Goal: Use online tool/utility

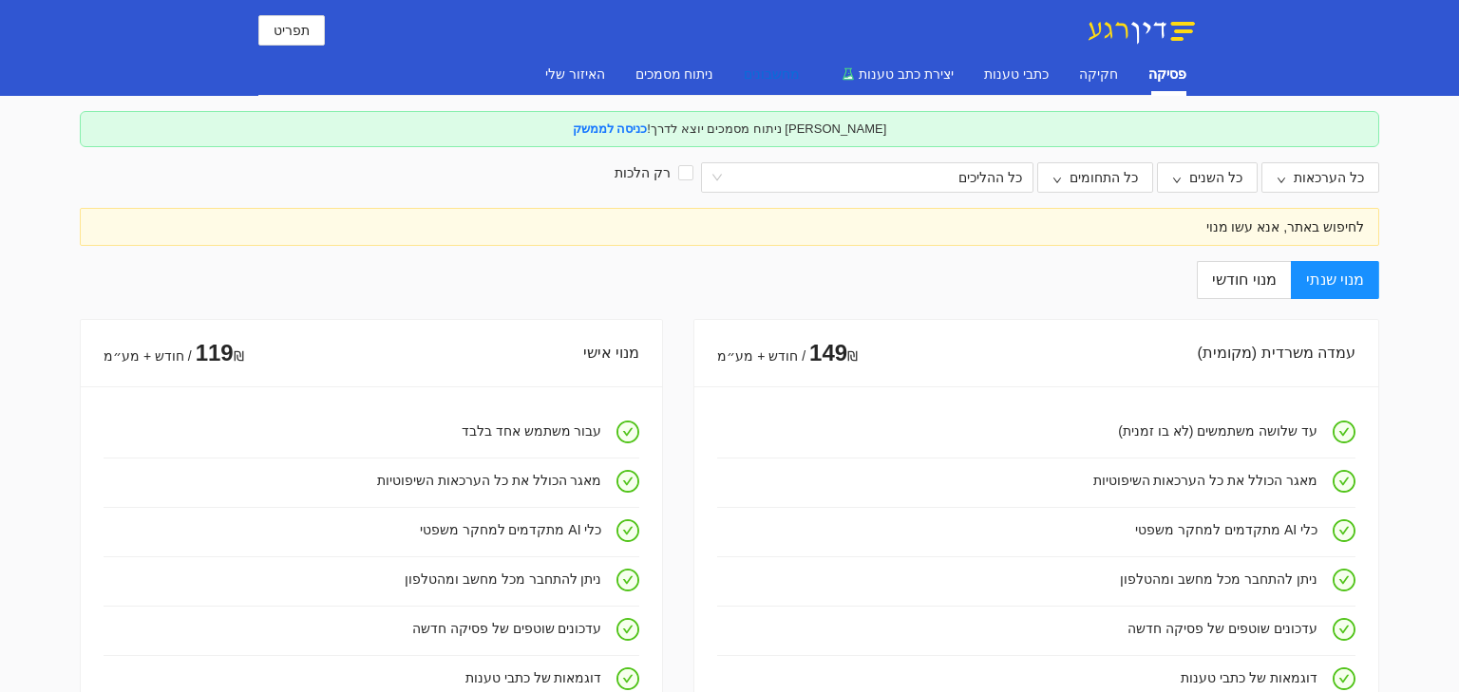
click at [800, 77] on div "מחשבונים" at bounding box center [772, 74] width 56 height 21
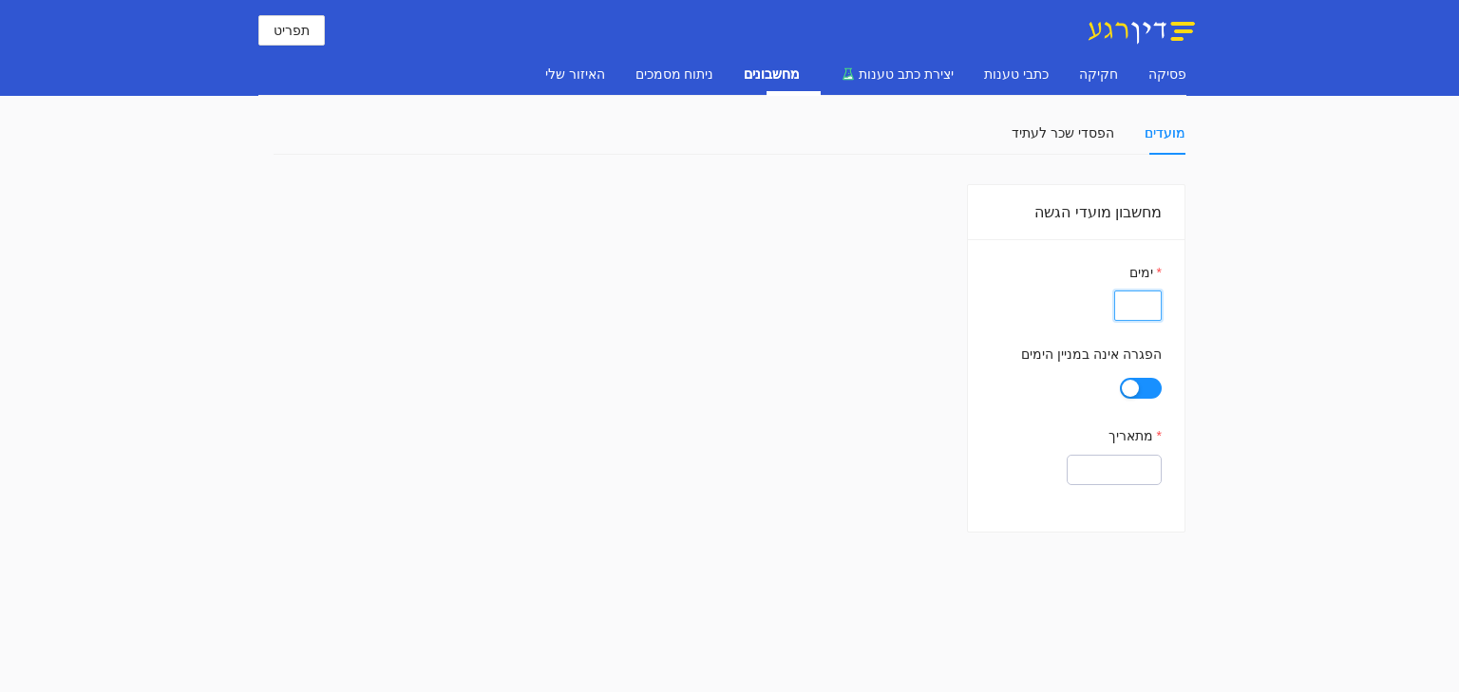
click at [1152, 307] on input "ימים" at bounding box center [1137, 306] width 47 height 30
type input "60"
click at [1087, 471] on input "מתאריך" at bounding box center [1113, 470] width 95 height 30
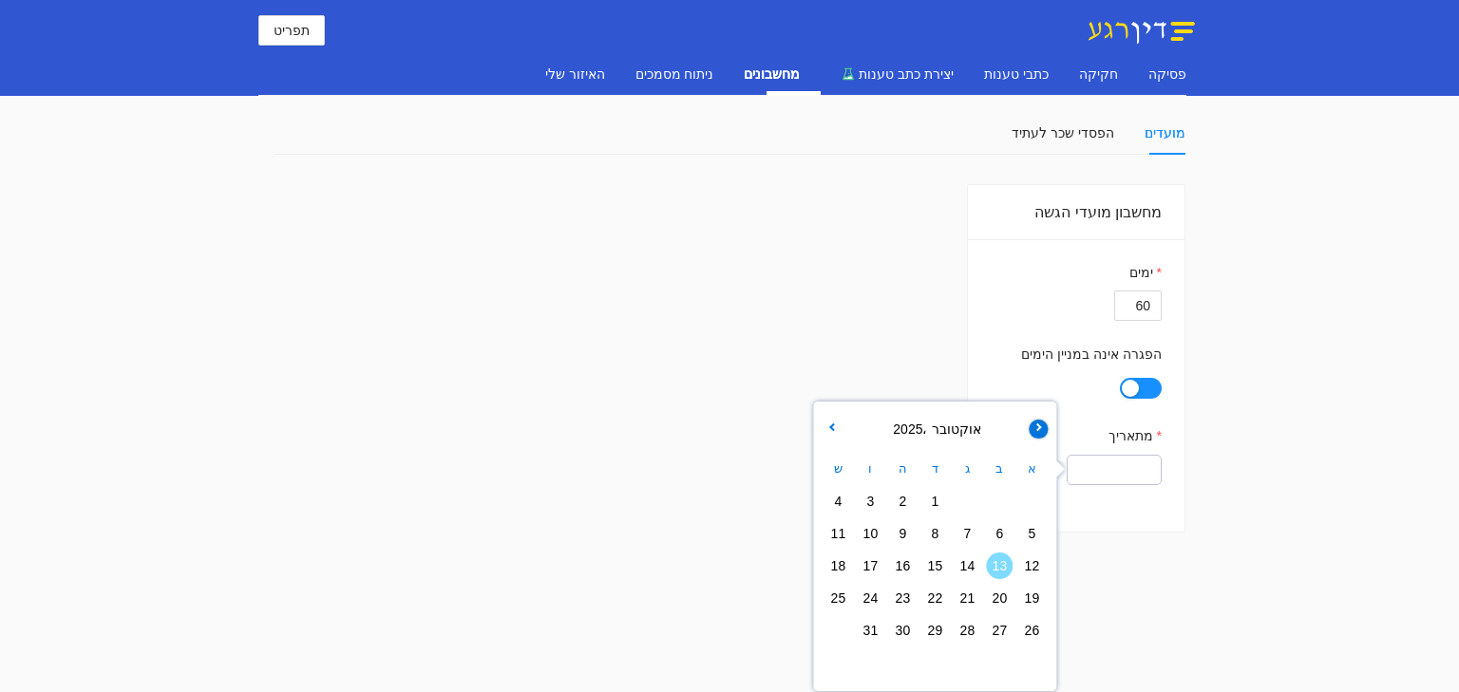
click at [1036, 429] on icon "button" at bounding box center [1037, 428] width 8 height 8
click at [836, 434] on button "button" at bounding box center [830, 429] width 19 height 19
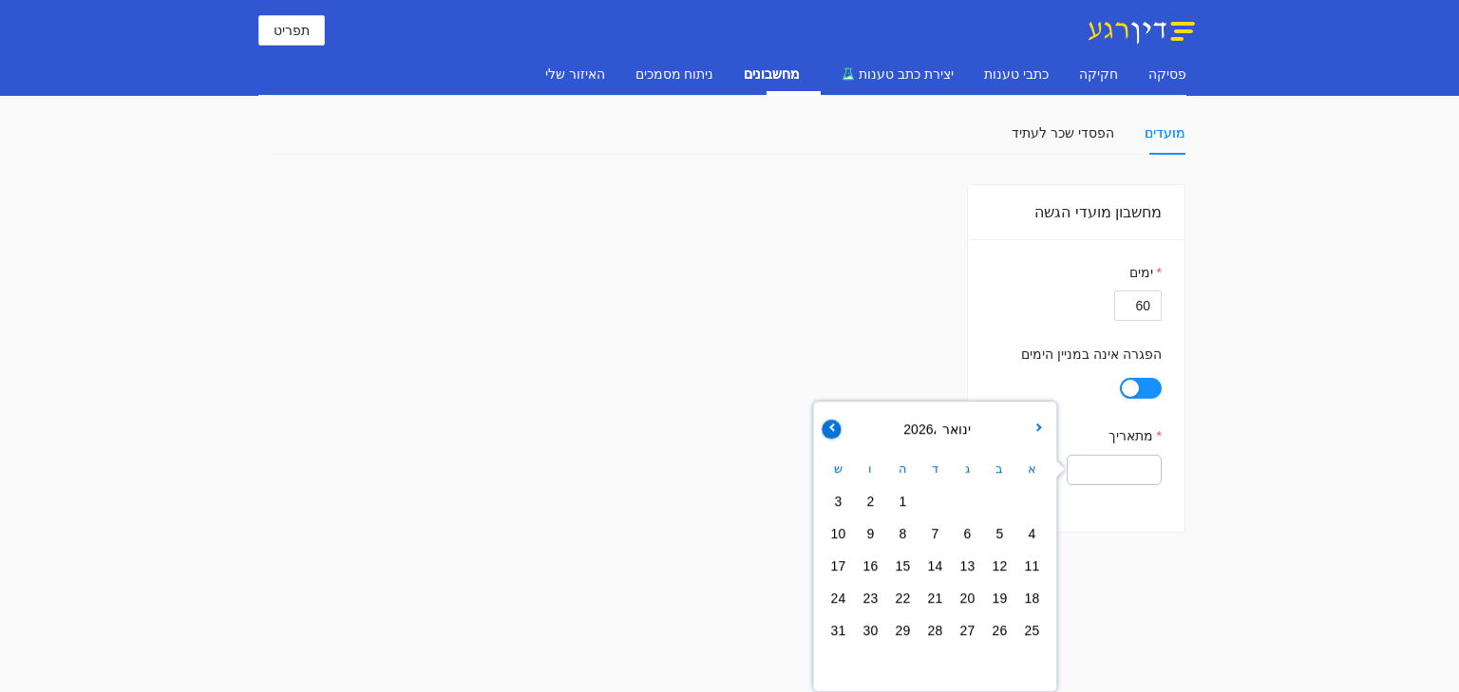
click at [836, 434] on button "button" at bounding box center [830, 429] width 19 height 19
click at [1038, 433] on button "button" at bounding box center [1037, 429] width 19 height 19
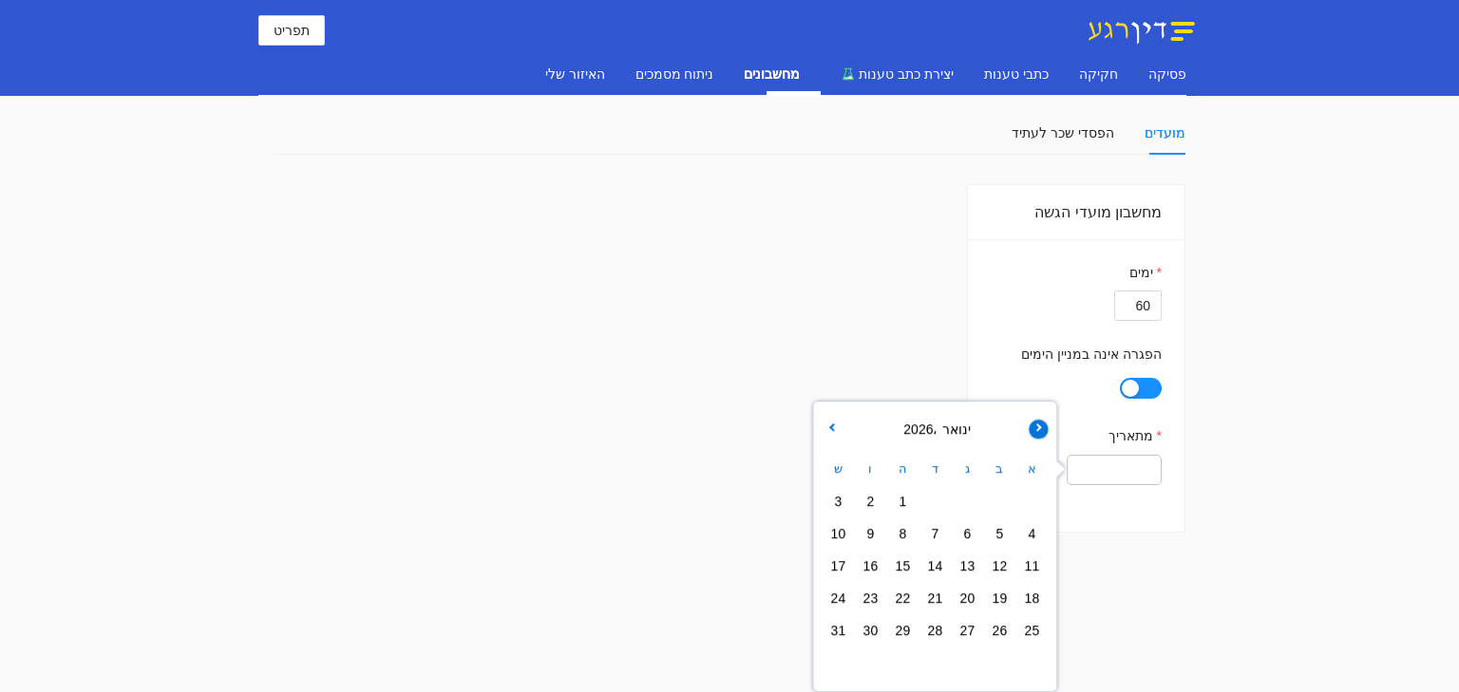
click at [1038, 433] on button "button" at bounding box center [1037, 429] width 19 height 19
click at [1039, 433] on button "button" at bounding box center [1037, 429] width 19 height 19
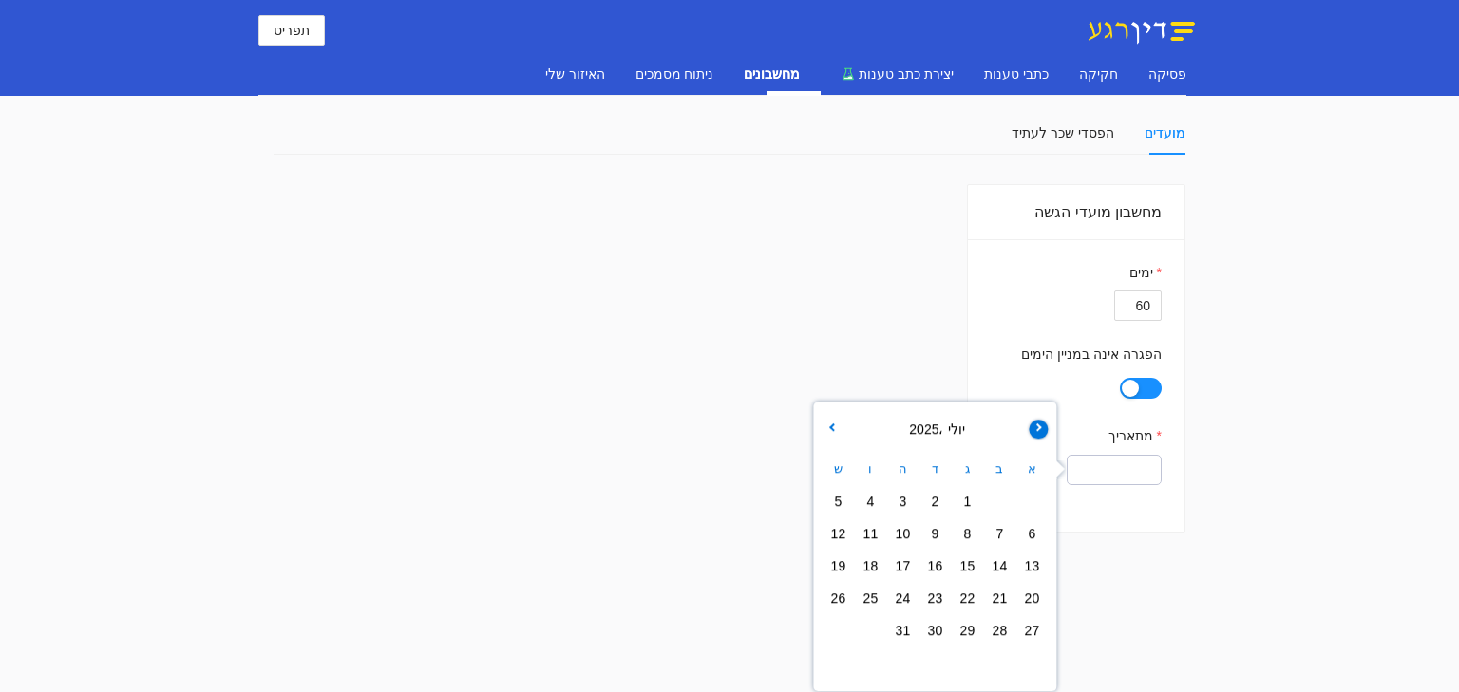
click at [1039, 433] on button "button" at bounding box center [1037, 429] width 19 height 19
click at [836, 429] on button "button" at bounding box center [830, 429] width 19 height 19
click at [967, 599] on span "20" at bounding box center [966, 598] width 27 height 27
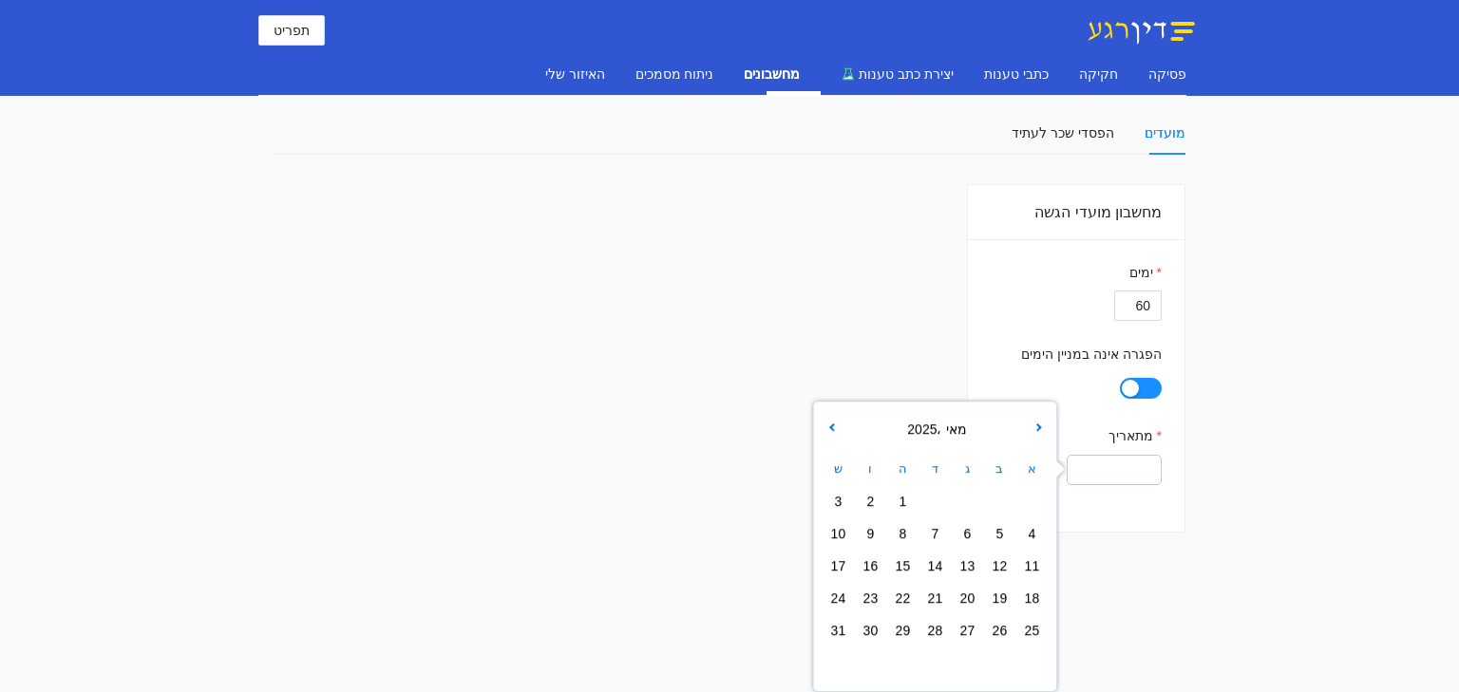
type input "[DATE]"
